Goal: Information Seeking & Learning: Check status

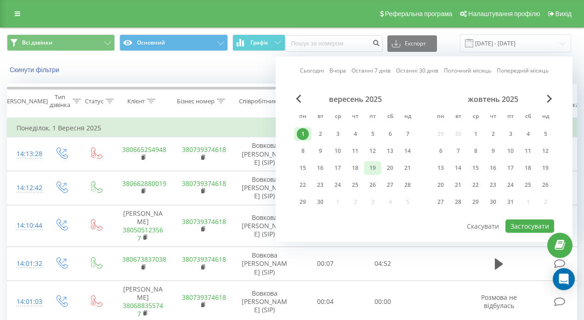
click at [371, 166] on div "19" at bounding box center [372, 168] width 12 height 12
click at [524, 225] on button "Застосувати" at bounding box center [529, 226] width 49 height 13
type input "[DATE] - [DATE]"
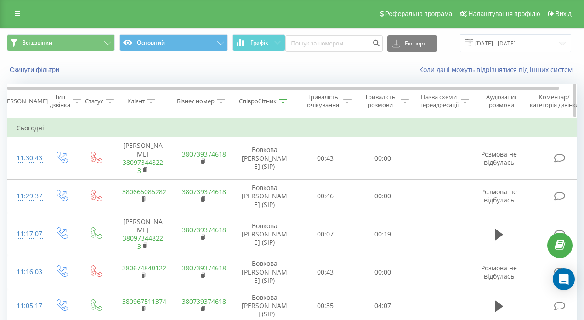
click at [285, 103] on icon at bounding box center [283, 101] width 8 height 5
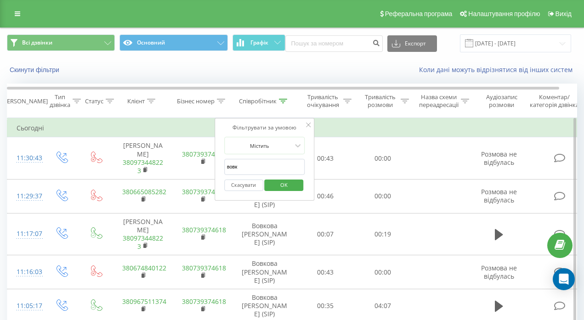
click at [249, 184] on button "Скасувати" at bounding box center [243, 185] width 39 height 11
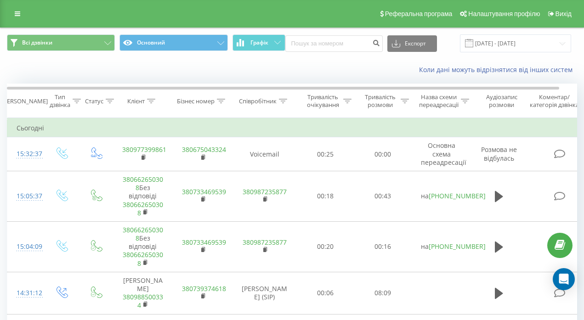
scroll to position [62, 0]
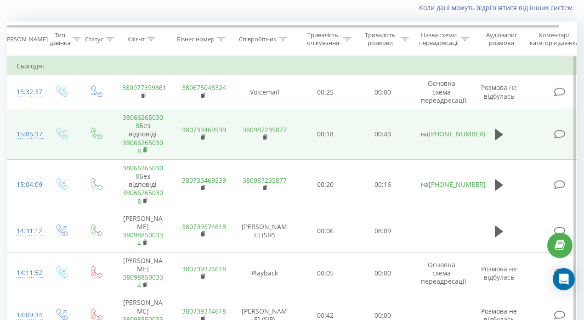
click at [143, 150] on rect at bounding box center [144, 150] width 3 height 4
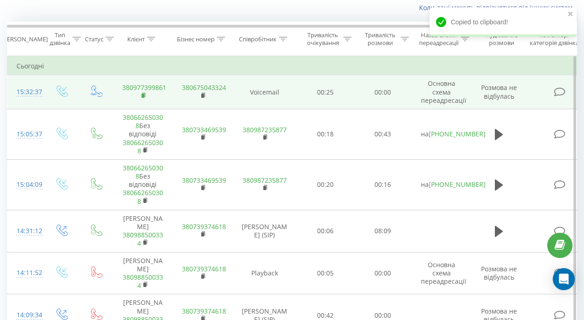
click at [143, 93] on icon at bounding box center [143, 95] width 5 height 6
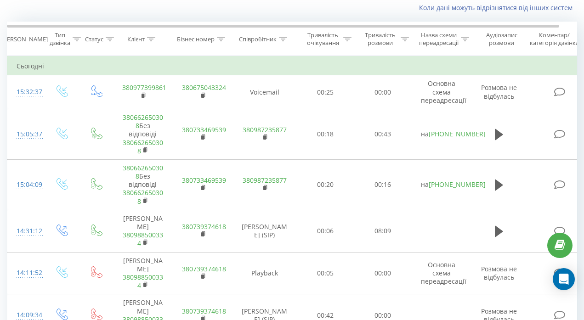
scroll to position [0, 0]
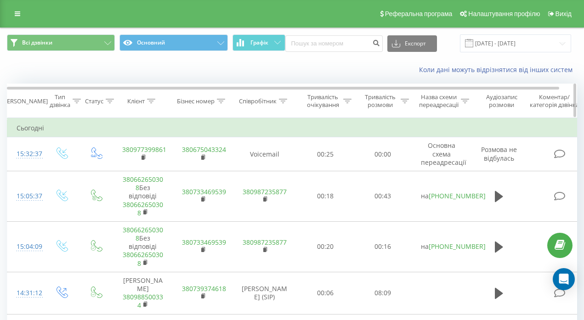
click at [74, 103] on div at bounding box center [77, 101] width 8 height 8
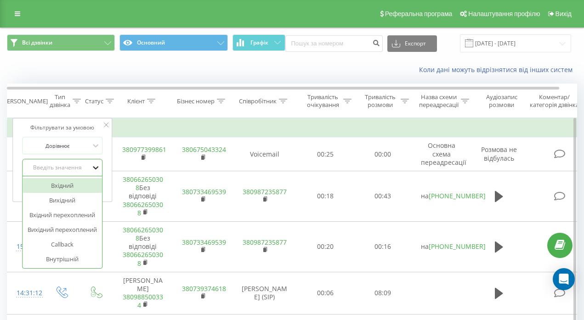
click at [95, 163] on icon at bounding box center [95, 167] width 9 height 9
click at [113, 101] on div "Клієнт" at bounding box center [143, 101] width 60 height 8
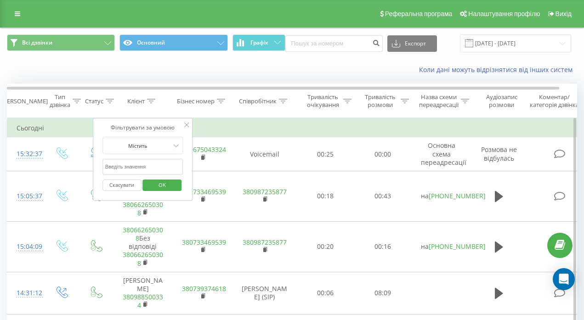
click at [132, 167] on input "text" at bounding box center [142, 167] width 81 height 16
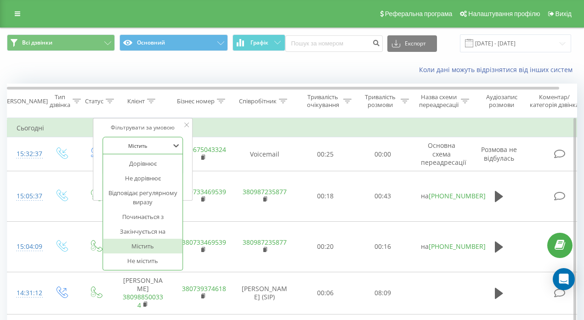
click at [168, 146] on div at bounding box center [137, 145] width 65 height 9
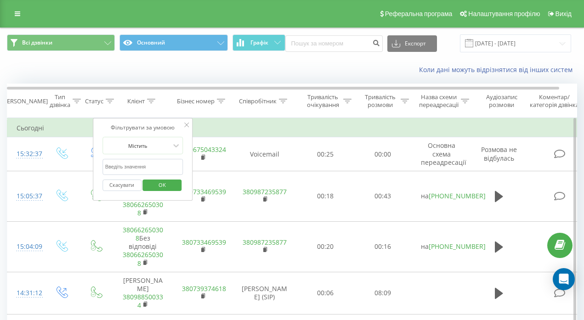
click at [109, 133] on div "Фільтрувати за умовою Містить Скасувати OK" at bounding box center [143, 159] width 100 height 83
click at [128, 163] on input "text" at bounding box center [142, 167] width 81 height 16
type input "п"
click at [124, 184] on button "Скасувати" at bounding box center [121, 185] width 39 height 11
